Goal: Task Accomplishment & Management: Complete application form

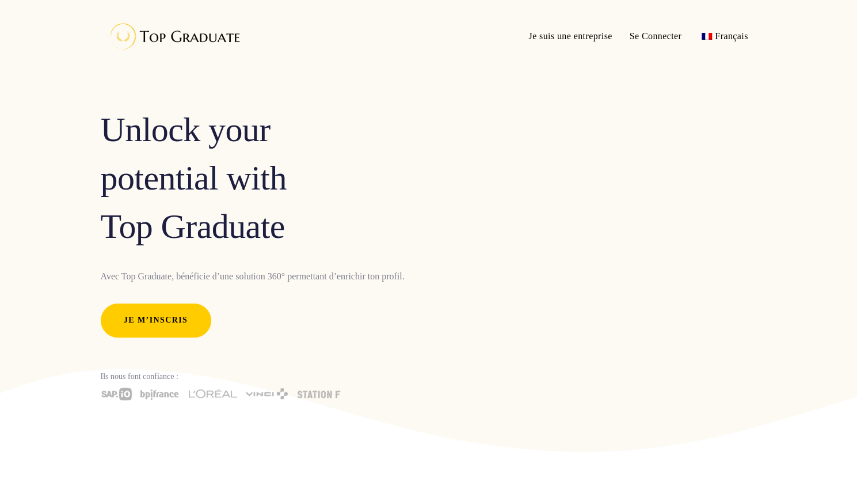
scroll to position [13, 0]
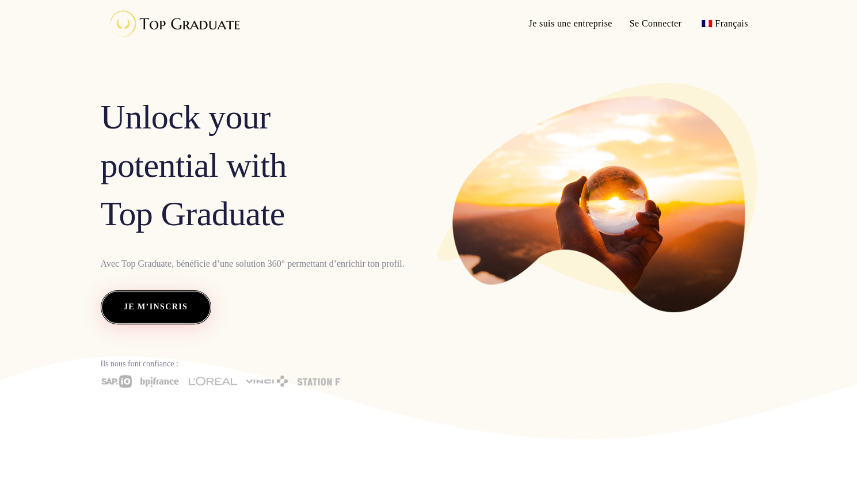
click at [149, 303] on span "Je m’inscris" at bounding box center [156, 306] width 64 height 15
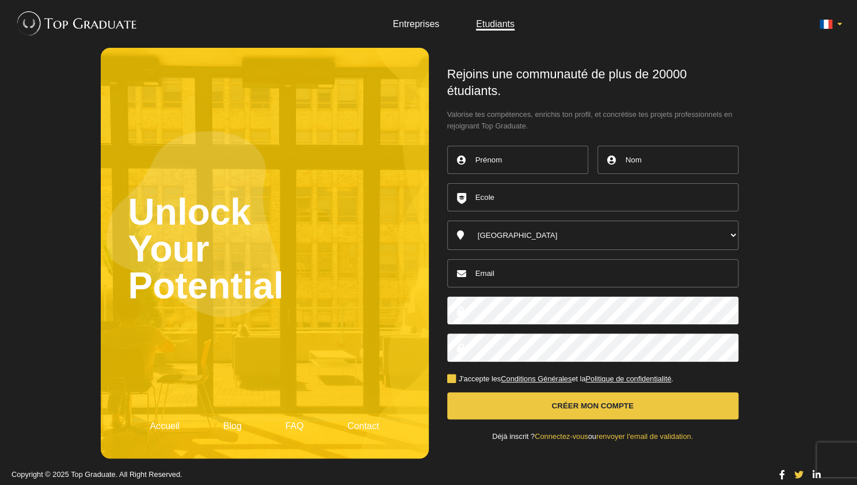
click at [495, 164] on input "text" at bounding box center [517, 160] width 141 height 28
type input "Salomé"
type input "Bouchetard"
select select "56000"
type input "[EMAIL_ADDRESS][DOMAIN_NAME]"
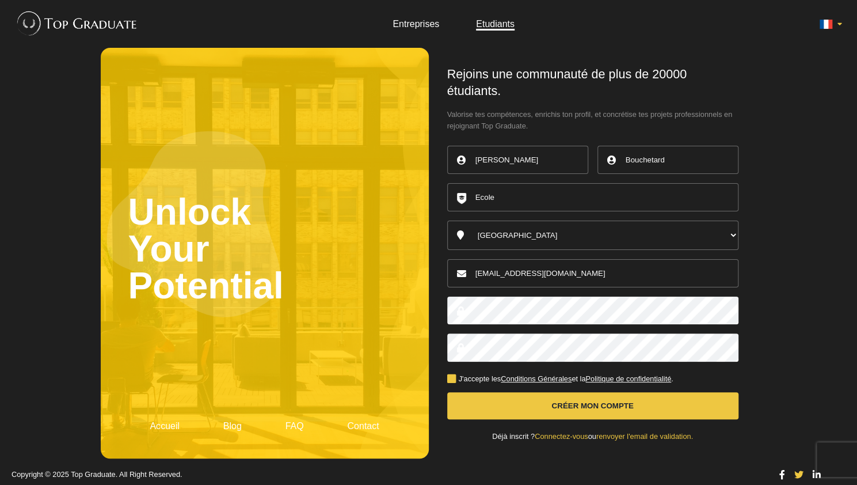
click at [524, 199] on input "text" at bounding box center [592, 197] width 291 height 28
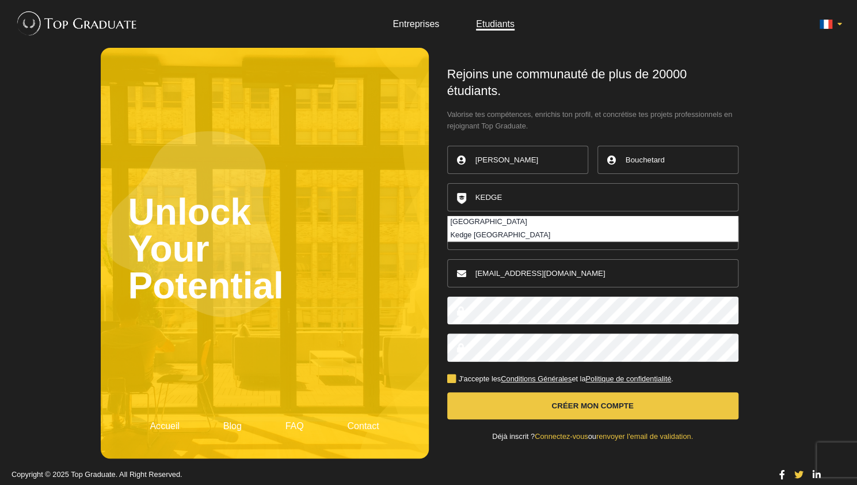
click at [508, 223] on li "[GEOGRAPHIC_DATA]" at bounding box center [593, 222] width 290 height 13
type input "[GEOGRAPHIC_DATA]"
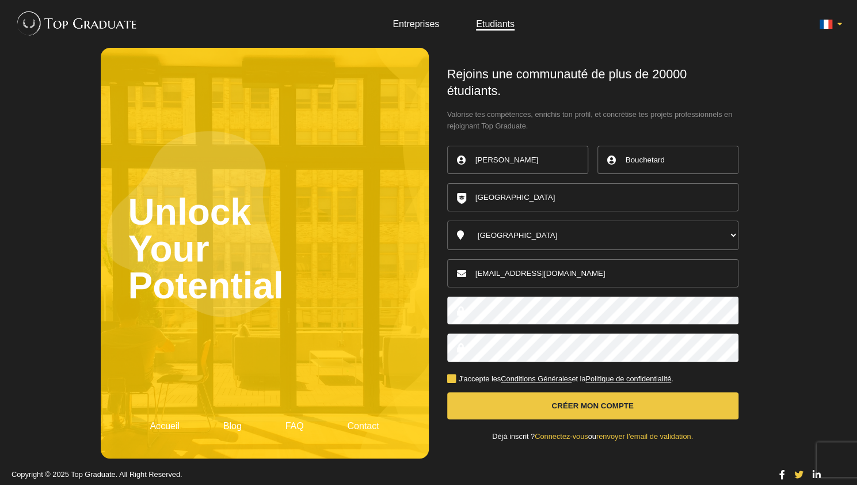
click at [490, 233] on select "Australia Belgique Canada England France Germany Ireland Italy Luxembourg Nethe…" at bounding box center [592, 235] width 291 height 29
select select "2840"
click at [447, 221] on select "Australia Belgique Canada England France Germany Ireland Italy Luxembourg Nethe…" at bounding box center [592, 235] width 291 height 29
click at [447, 379] on label "J'accepte les Conditions Générales et la Politique de confidentialité ." at bounding box center [560, 378] width 226 height 7
click at [0, 0] on input "J'accepte les Conditions Générales et la Politique de confidentialité ." at bounding box center [0, 0] width 0 height 0
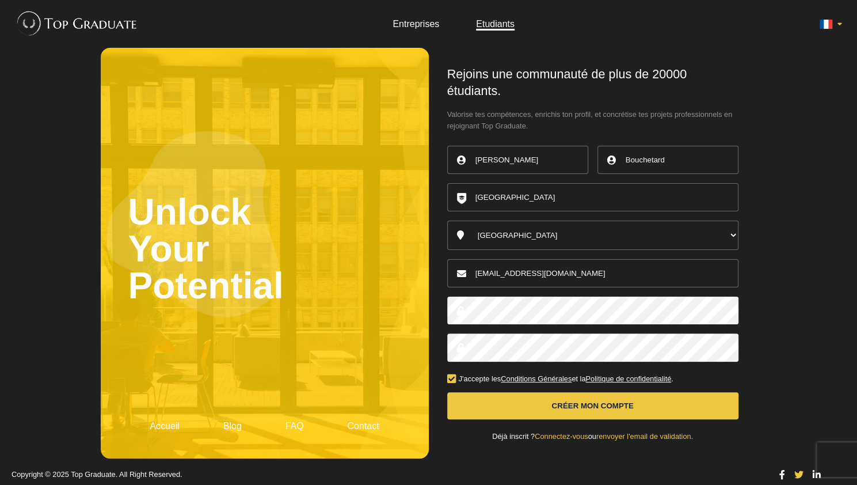
click at [471, 397] on button "Créer mon compte" at bounding box center [592, 405] width 291 height 27
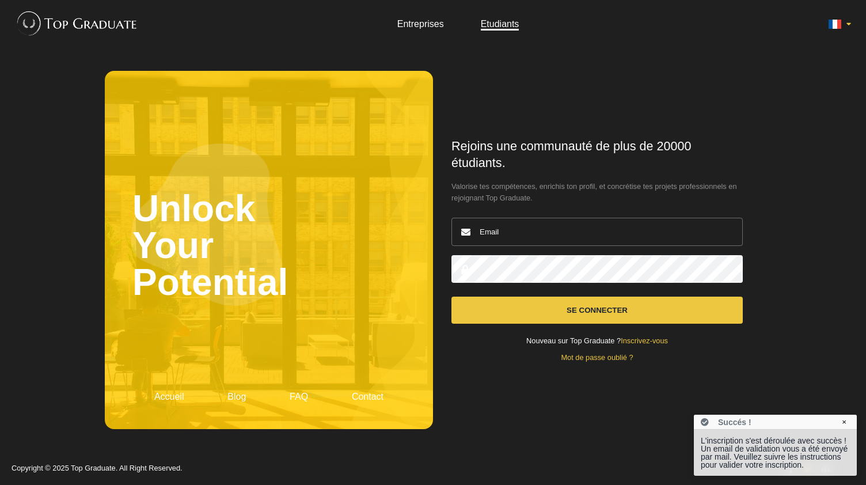
type input "[EMAIL_ADDRESS][DOMAIN_NAME]"
click at [521, 307] on button "Se connecter" at bounding box center [596, 310] width 291 height 27
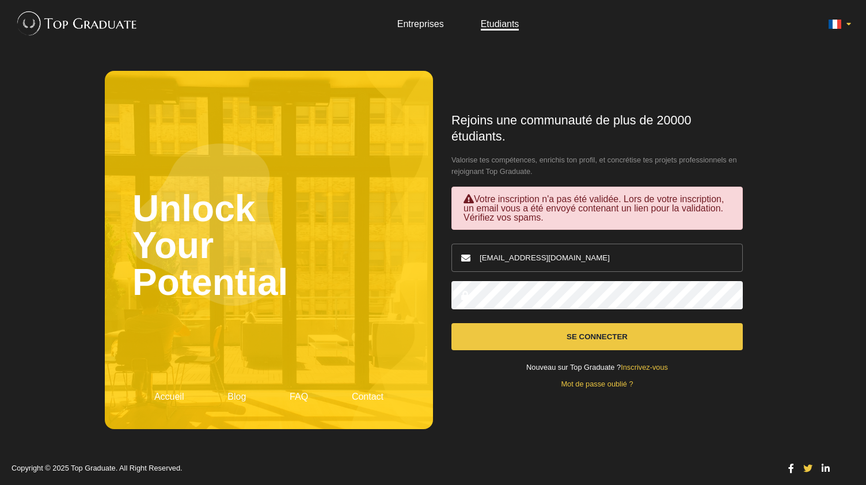
click at [613, 339] on button "Se connecter" at bounding box center [596, 336] width 291 height 27
click at [634, 364] on link "Inscrivez-vous" at bounding box center [644, 367] width 47 height 9
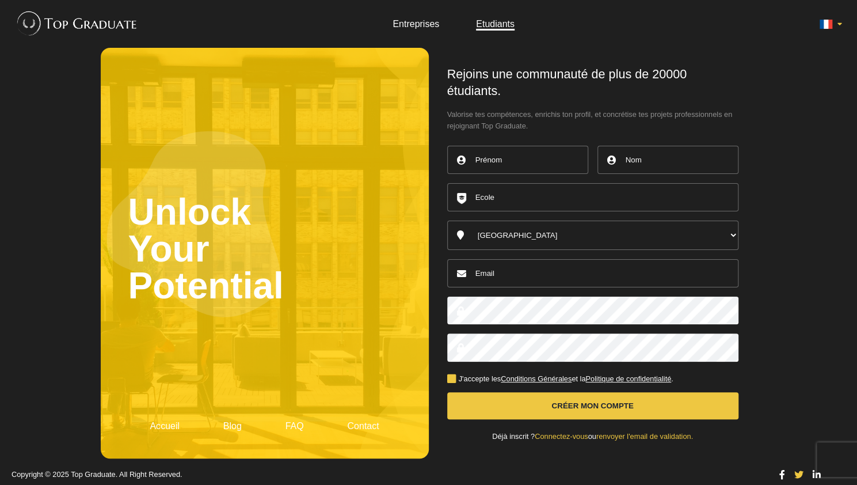
scroll to position [5, 0]
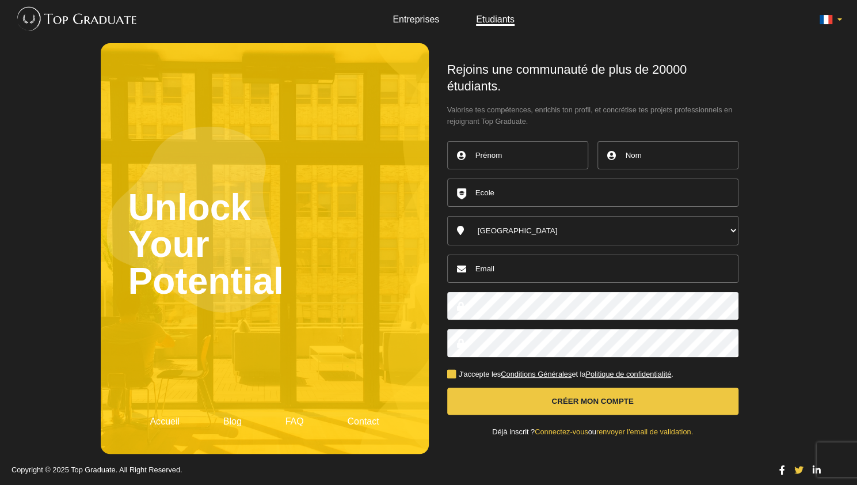
type input "[EMAIL_ADDRESS][DOMAIN_NAME]"
click at [544, 434] on link "Connectez-vous" at bounding box center [561, 431] width 53 height 9
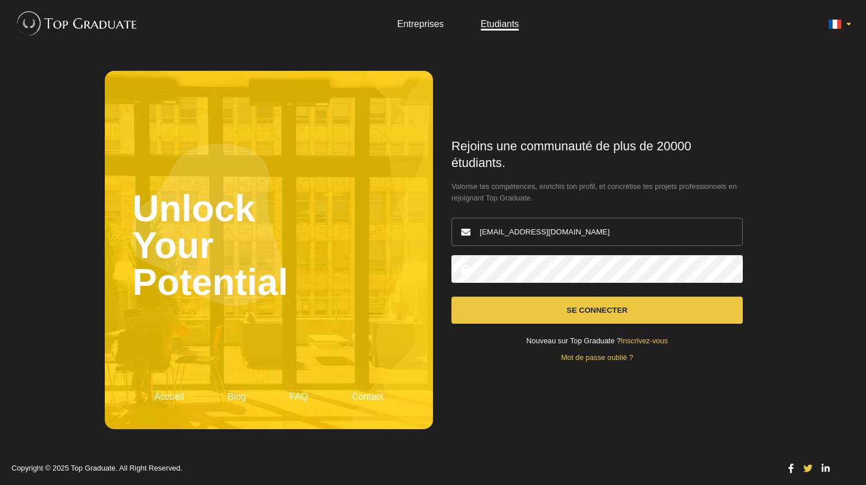
click at [643, 343] on link "Inscrivez-vous" at bounding box center [644, 340] width 47 height 9
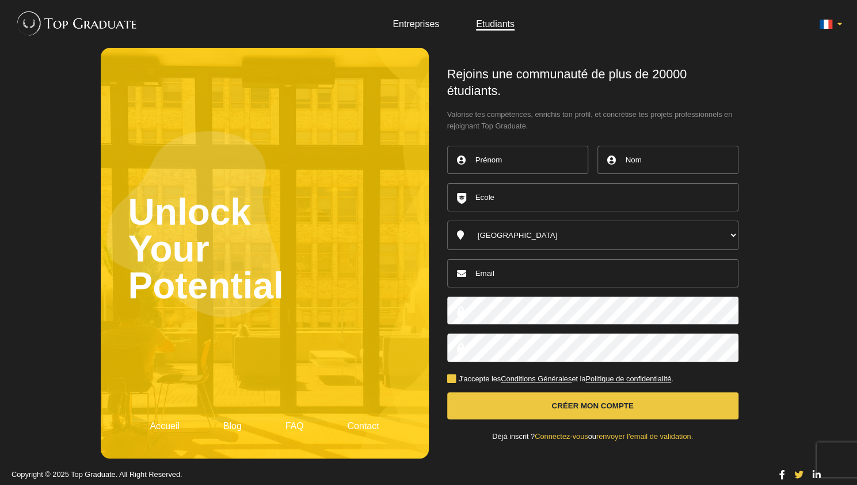
type input "[EMAIL_ADDRESS][DOMAIN_NAME]"
click at [667, 434] on link "renvoyer l'email de validation." at bounding box center [645, 436] width 97 height 9
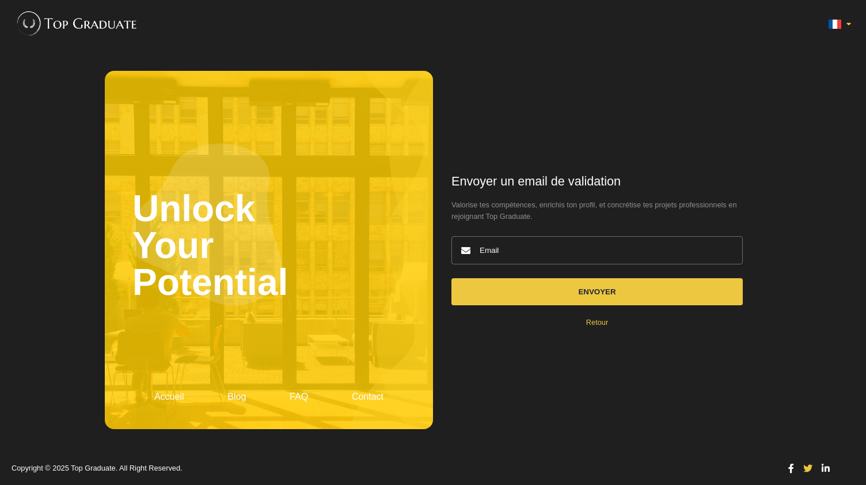
click at [572, 250] on input "email" at bounding box center [596, 250] width 291 height 28
type input "[EMAIL_ADDRESS][DOMAIN_NAME]"
click at [571, 300] on button "Envoyer" at bounding box center [596, 291] width 291 height 27
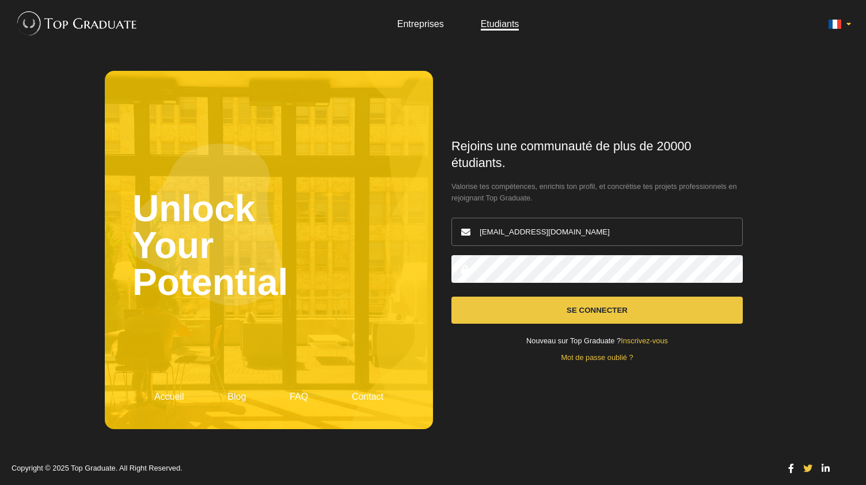
click at [536, 318] on button "Se connecter" at bounding box center [596, 310] width 291 height 27
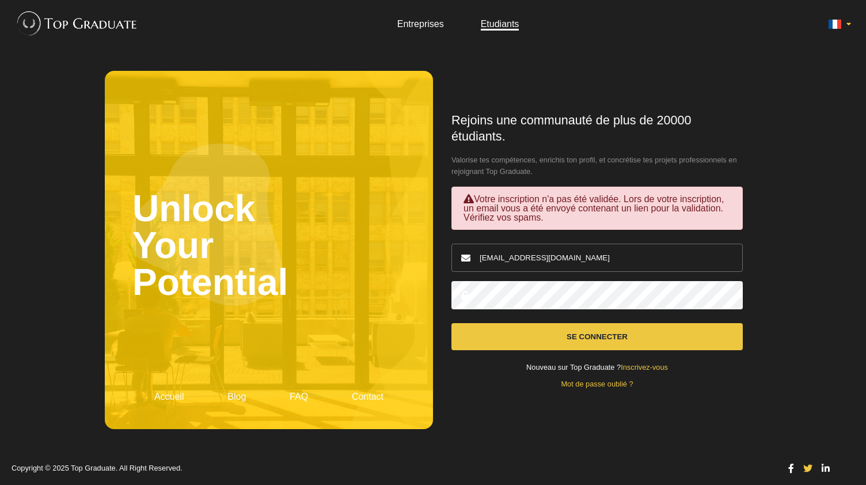
click at [651, 365] on link "Inscrivez-vous" at bounding box center [644, 367] width 47 height 9
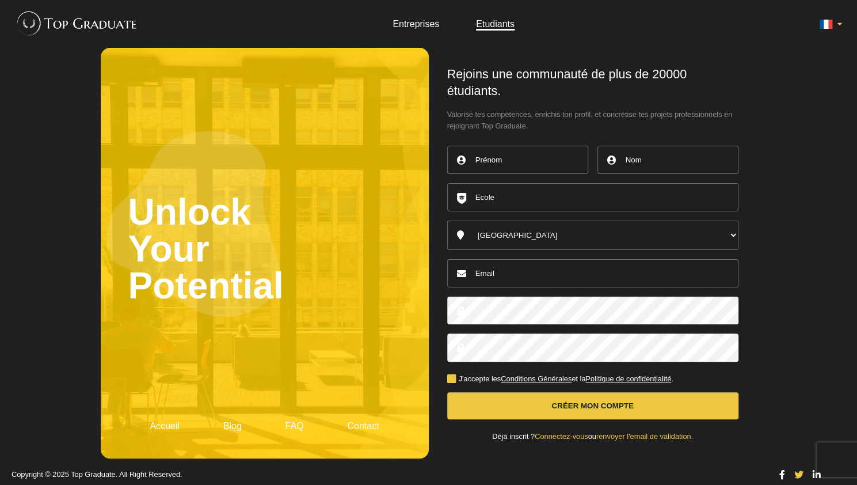
type input "[EMAIL_ADDRESS][DOMAIN_NAME]"
click at [505, 168] on input "text" at bounding box center [517, 160] width 141 height 28
type input "[PERSON_NAME]"
type input "Bouchetard"
click at [518, 197] on input "text" at bounding box center [592, 197] width 291 height 28
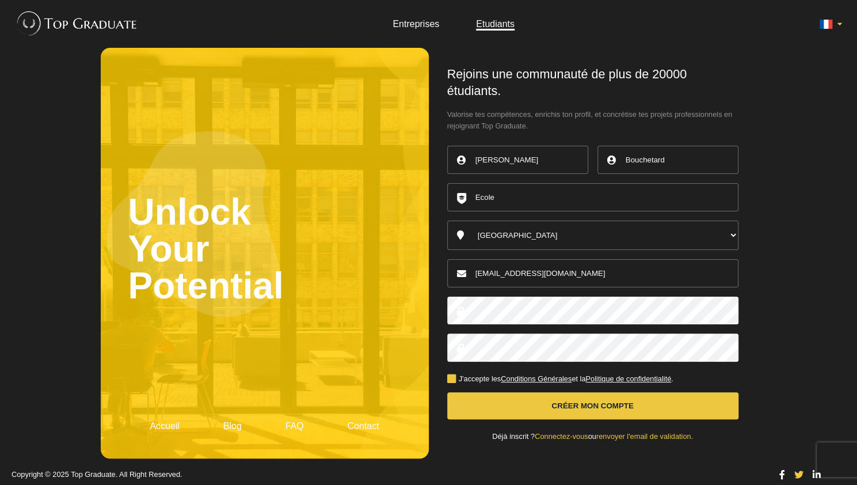
type input "[GEOGRAPHIC_DATA]"
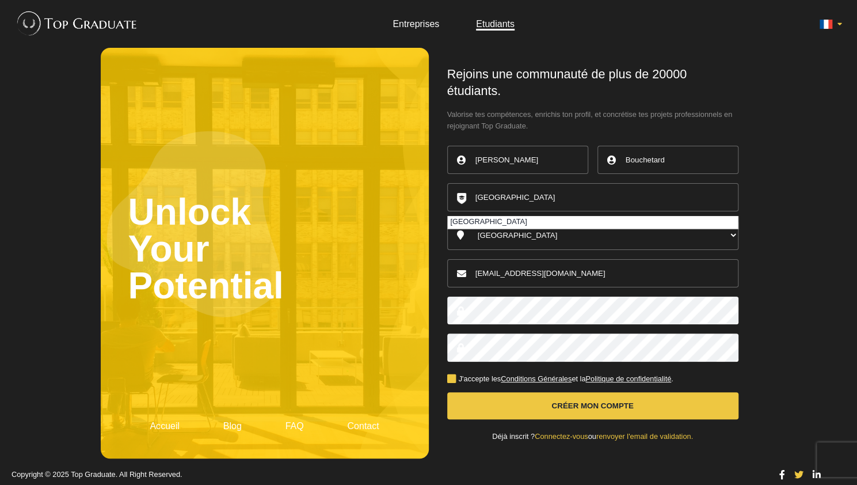
click at [522, 218] on li "[GEOGRAPHIC_DATA]" at bounding box center [593, 222] width 290 height 13
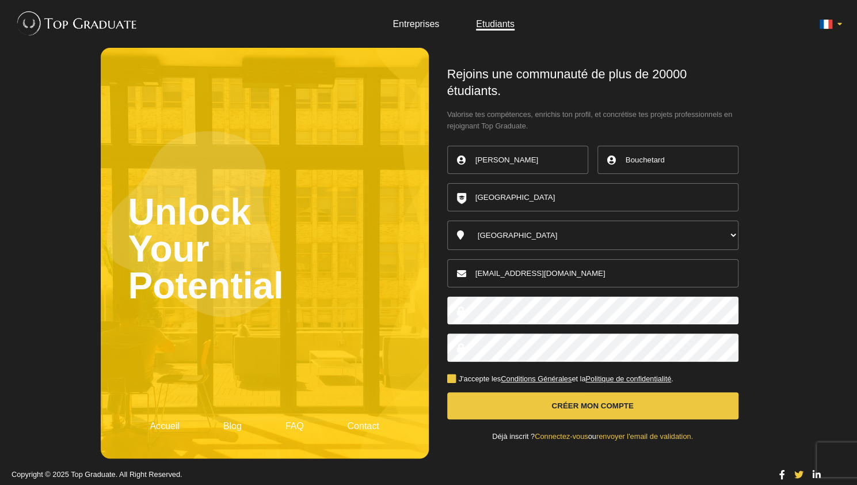
click at [455, 375] on label "J'accepte les Conditions Générales et la Politique de confidentialité ." at bounding box center [560, 378] width 226 height 7
click at [0, 0] on input "J'accepte les Conditions Générales et la Politique de confidentialité ." at bounding box center [0, 0] width 0 height 0
click at [545, 399] on button "Créer mon compte" at bounding box center [592, 405] width 291 height 27
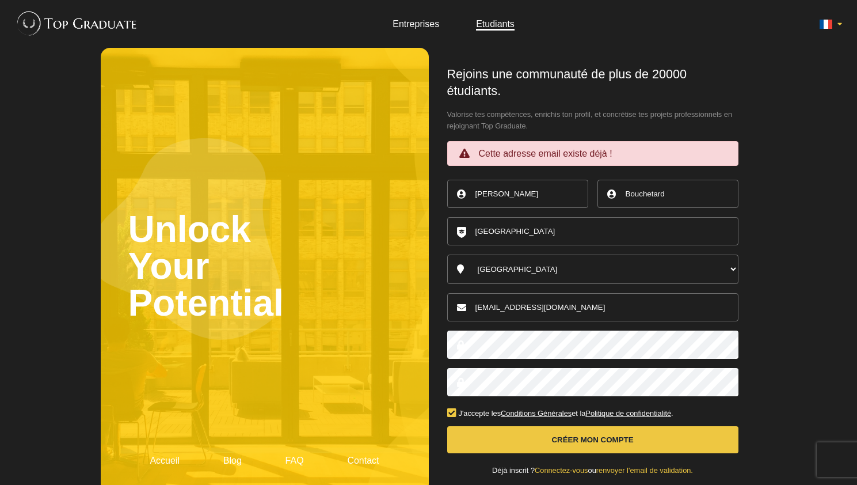
click at [573, 404] on div "J'accepte les Conditions Générales et la Politique de confidentialité ." at bounding box center [592, 409] width 291 height 17
click at [615, 472] on link "renvoyer l'email de validation." at bounding box center [645, 470] width 97 height 9
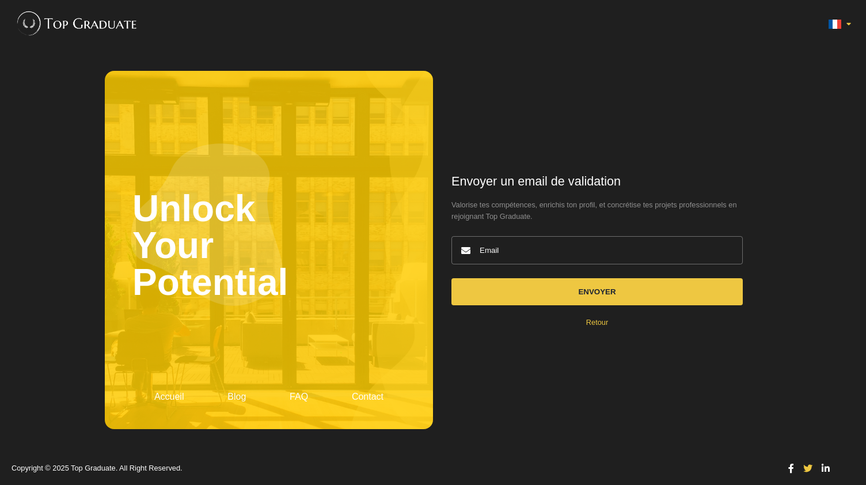
click at [534, 248] on input "email" at bounding box center [596, 250] width 291 height 28
type input "[EMAIL_ADDRESS][DOMAIN_NAME]"
click at [534, 289] on button "Envoyer" at bounding box center [596, 291] width 291 height 27
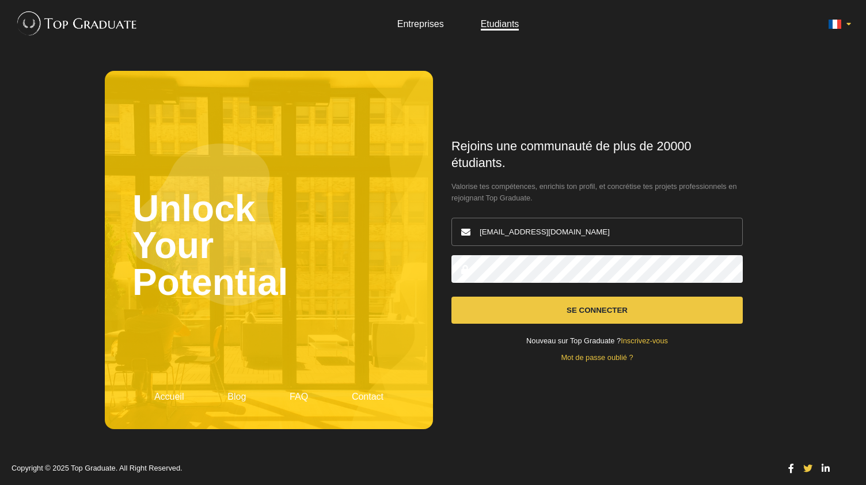
click at [480, 241] on input "[EMAIL_ADDRESS][DOMAIN_NAME]" at bounding box center [596, 232] width 291 height 28
click at [628, 197] on span "Valorise tes compétences, enrichis ton profil, et concrétise tes projets profes…" at bounding box center [596, 192] width 291 height 23
click at [609, 233] on input "[EMAIL_ADDRESS][DOMAIN_NAME]" at bounding box center [596, 232] width 291 height 28
click at [483, 234] on input "[EMAIL_ADDRESS][DOMAIN_NAME]" at bounding box center [596, 232] width 291 height 28
click at [492, 326] on form "Rejoins une communauté de plus de 20000 étudiants. Valorise tes compétences, en…" at bounding box center [596, 249] width 291 height 223
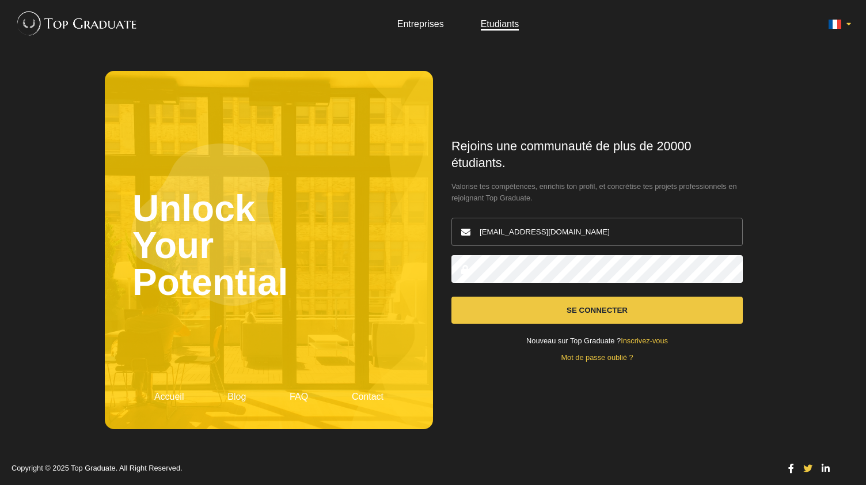
click at [484, 311] on button "Se connecter" at bounding box center [596, 310] width 291 height 27
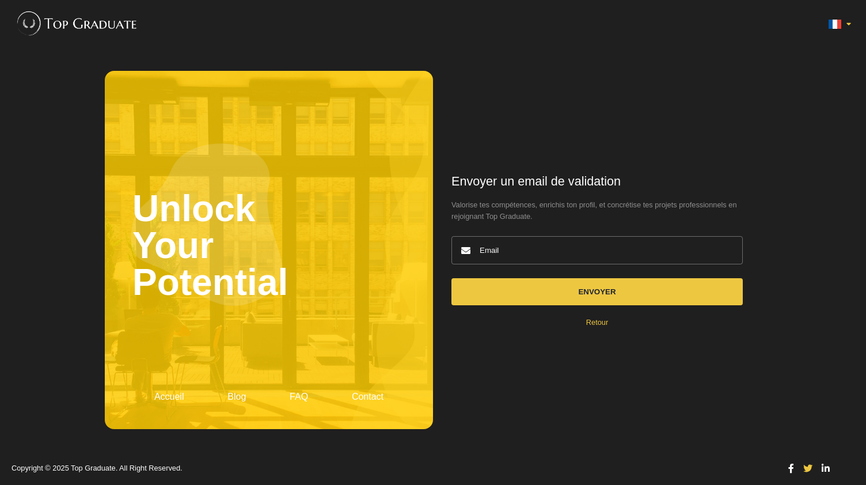
click at [501, 242] on input "email" at bounding box center [596, 250] width 291 height 28
type input "[EMAIL_ADDRESS][DOMAIN_NAME]"
click at [523, 297] on button "Envoyer" at bounding box center [596, 291] width 291 height 27
